Goal: Transaction & Acquisition: Subscribe to service/newsletter

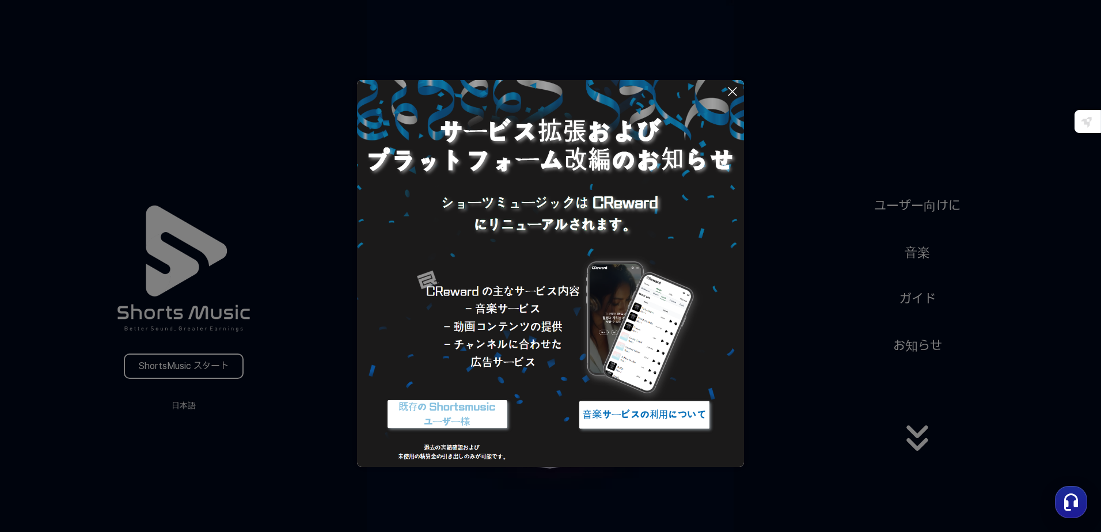
click at [180, 363] on button at bounding box center [550, 266] width 1101 height 532
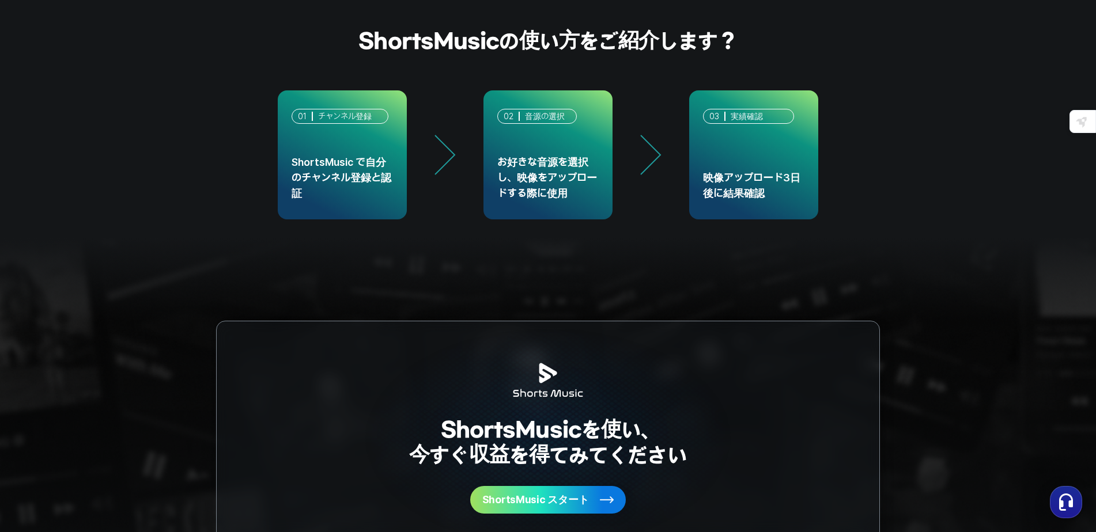
scroll to position [3053, 0]
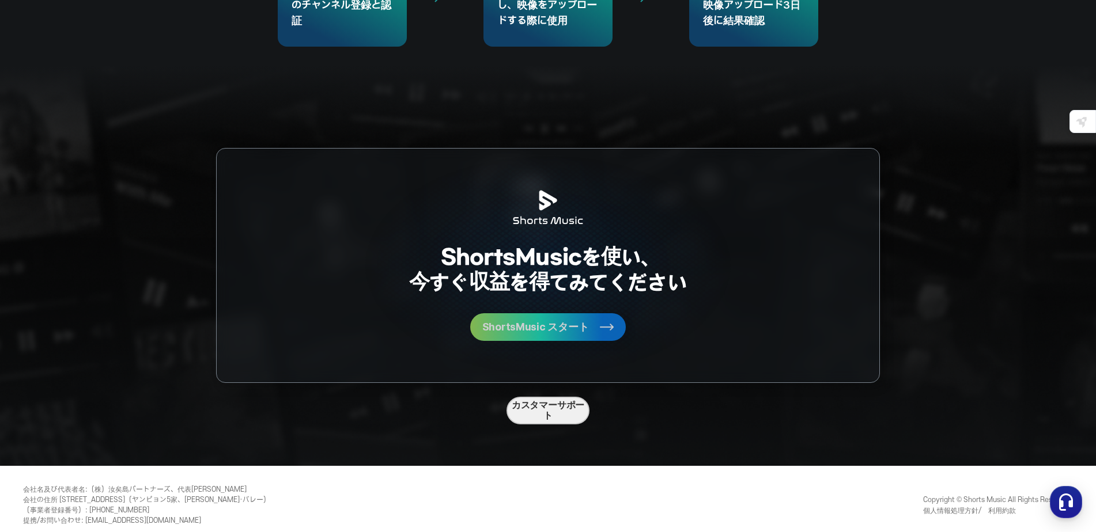
click at [501, 326] on span "ShortsMusic スタート" at bounding box center [535, 327] width 107 height 10
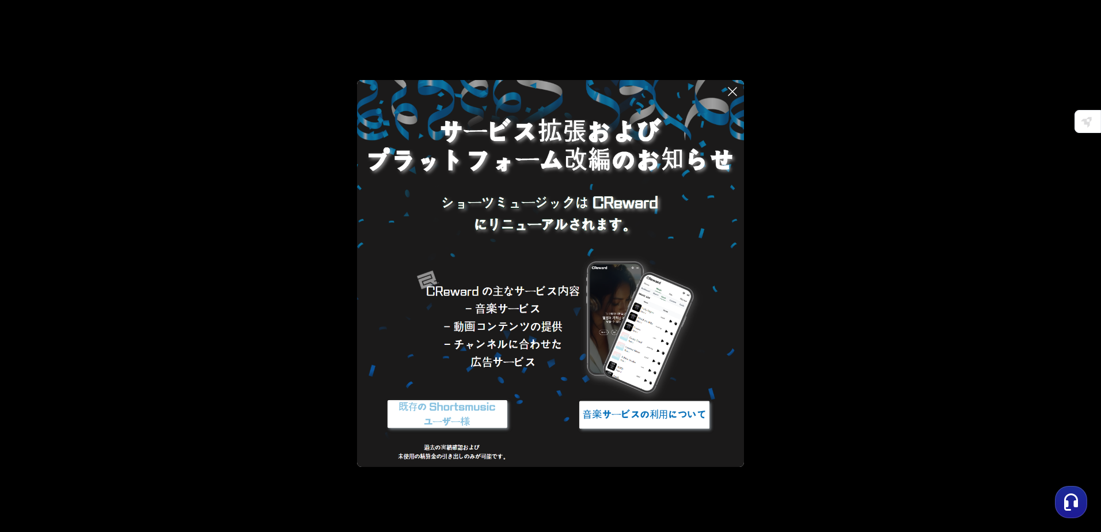
click at [479, 410] on img at bounding box center [448, 414] width 144 height 43
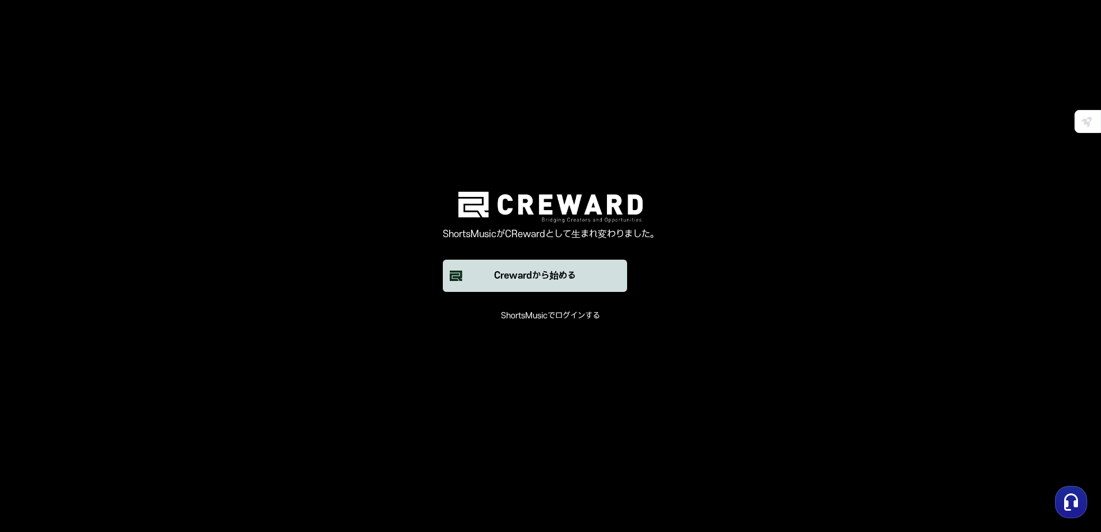
click at [581, 291] on button "Crewardから始める" at bounding box center [535, 276] width 184 height 32
